Goal: Check status

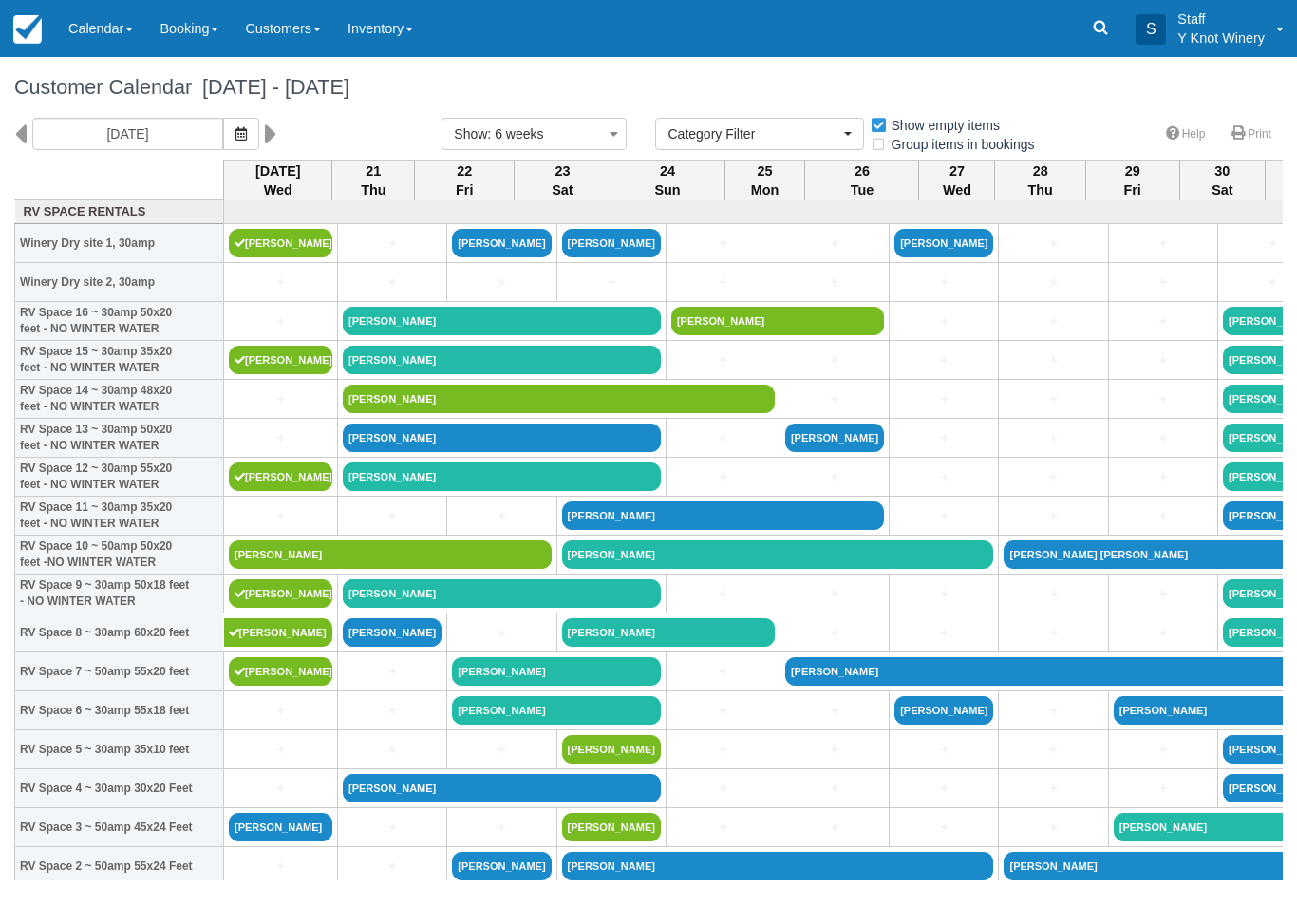
select select
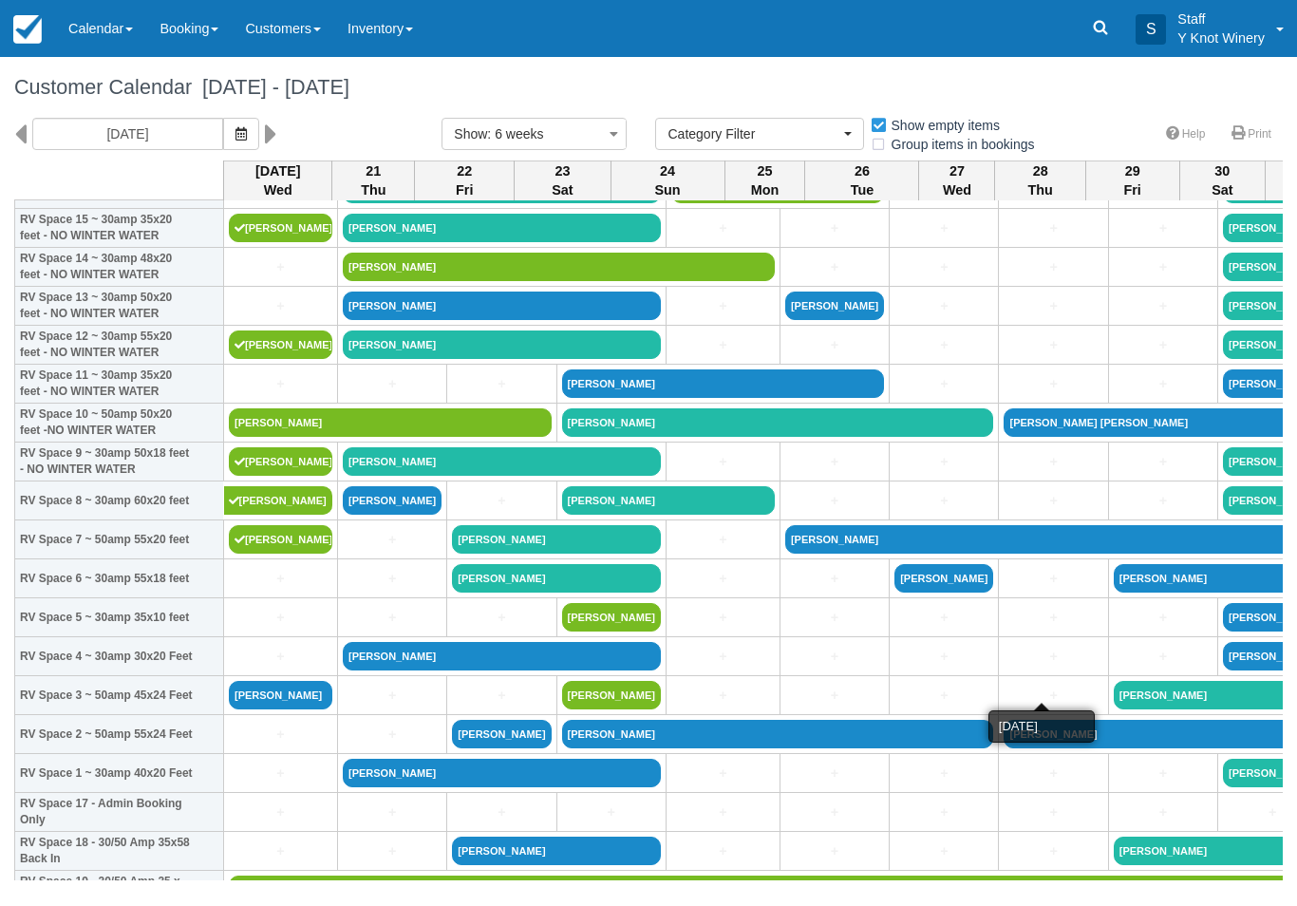
scroll to position [123, 0]
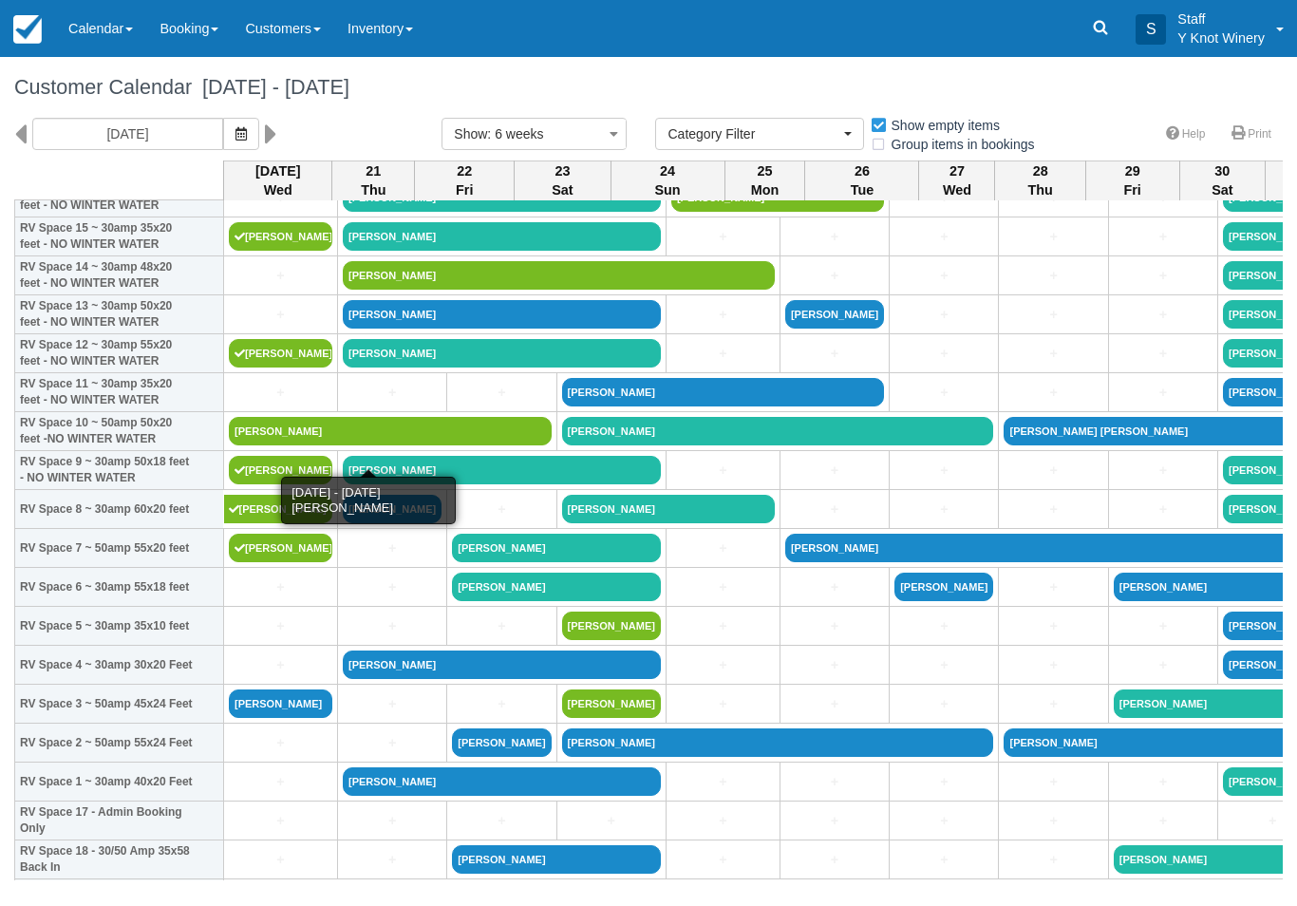
click at [384, 445] on link "[PERSON_NAME]" at bounding box center [390, 431] width 323 height 28
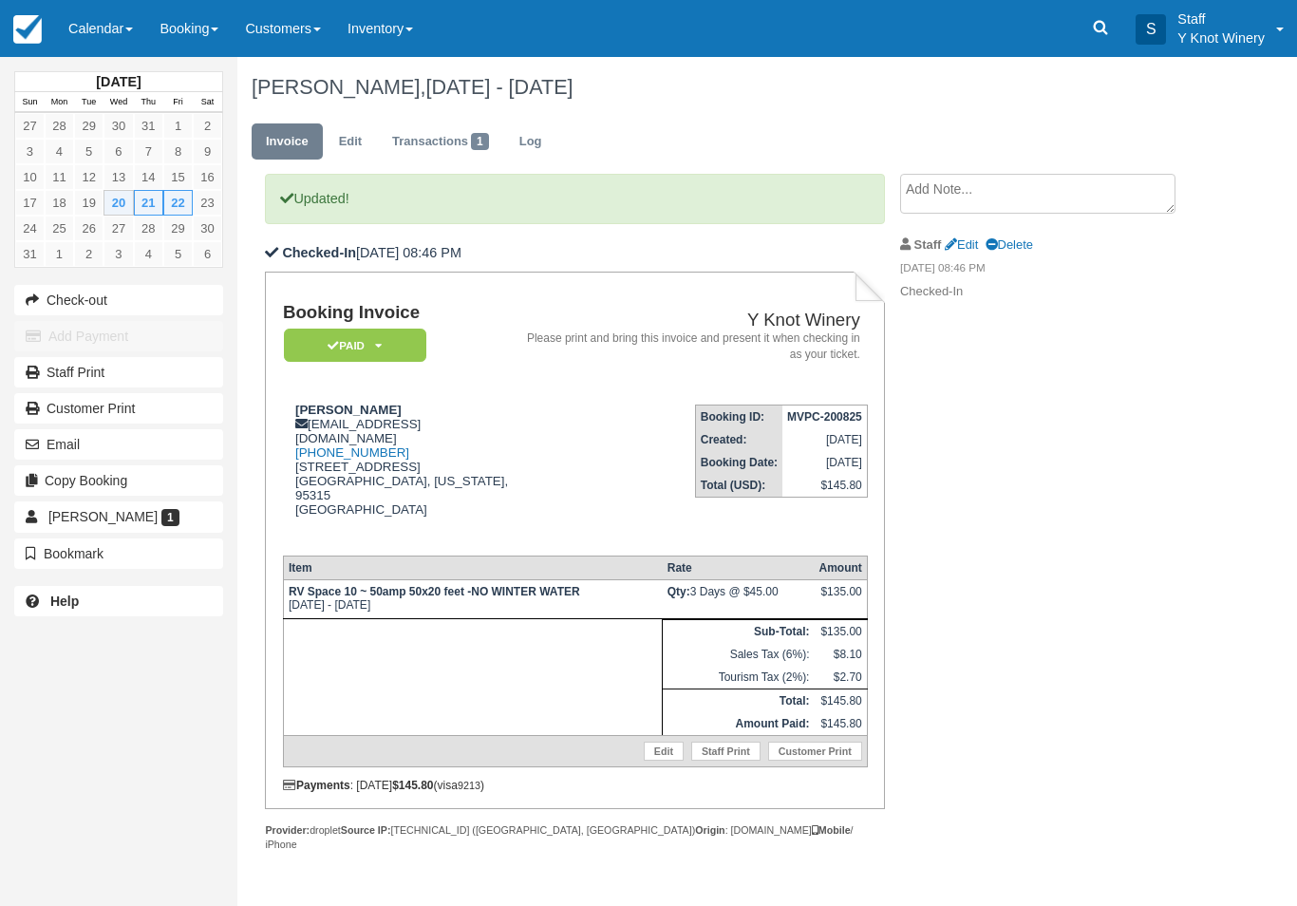
click at [88, 34] on link "Calendar" at bounding box center [100, 28] width 91 height 57
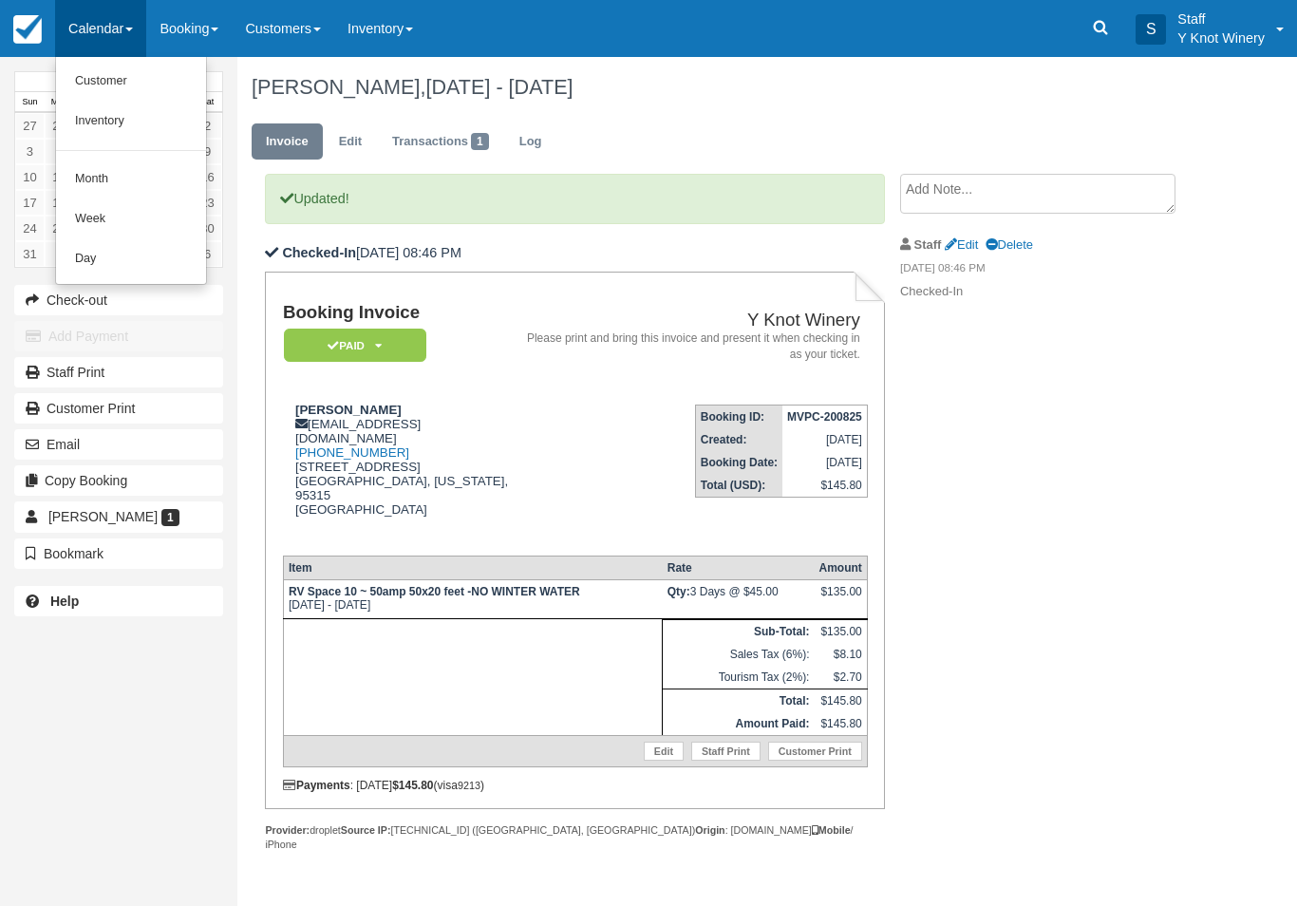
click at [89, 77] on link "Customer" at bounding box center [131, 82] width 150 height 40
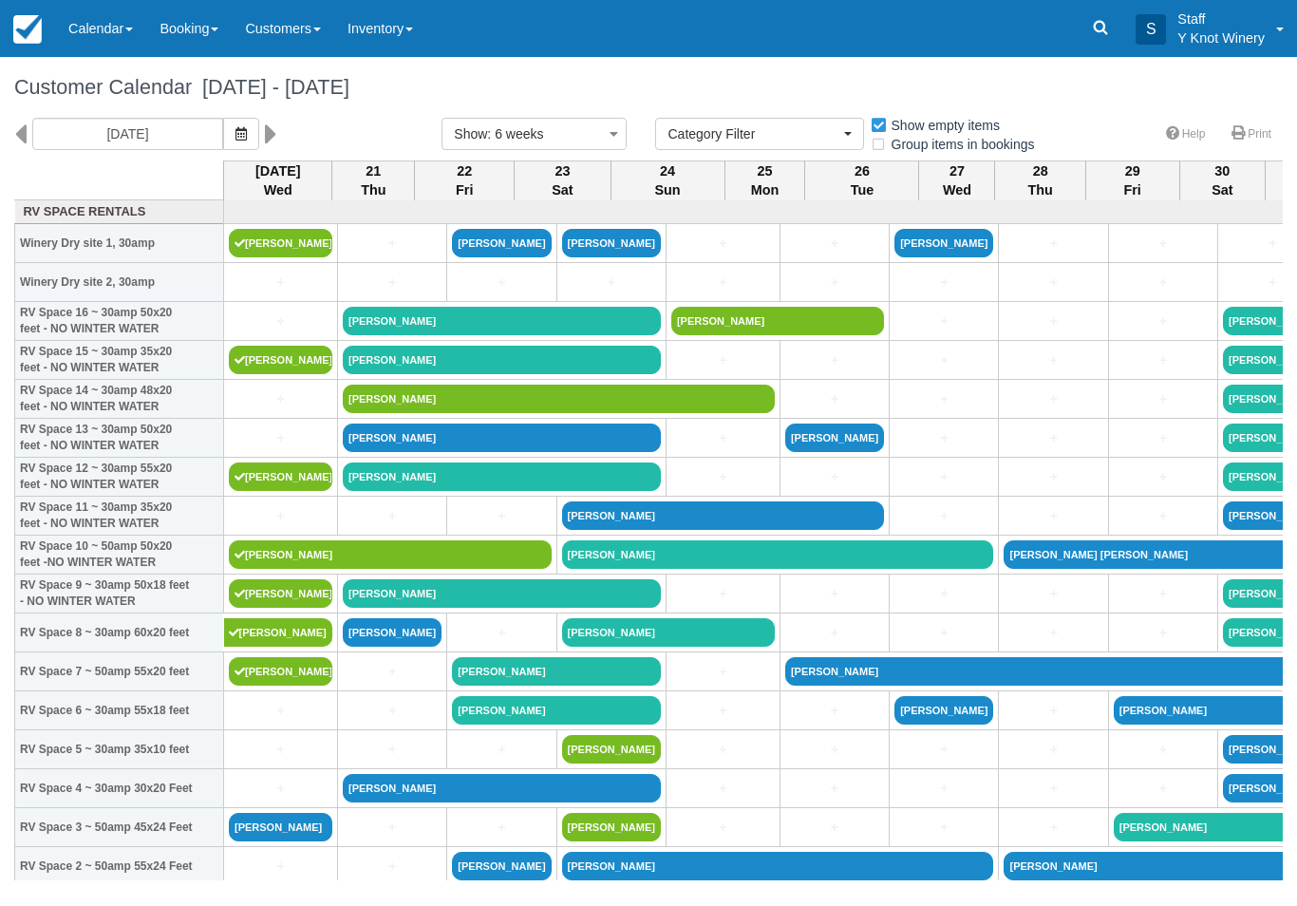
select select
